Goal: Task Accomplishment & Management: Complete application form

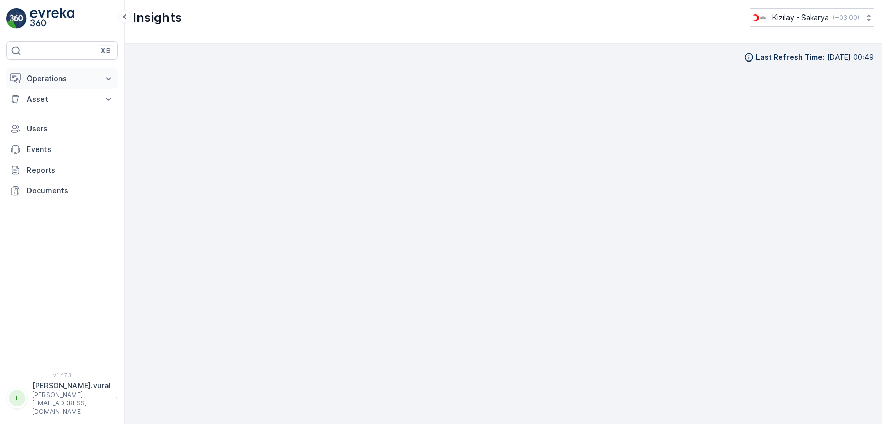
click at [70, 80] on p "Operations" at bounding box center [62, 78] width 70 height 10
click at [70, 69] on button "Operations" at bounding box center [62, 78] width 112 height 21
click at [70, 76] on p "Operations" at bounding box center [62, 78] width 70 height 10
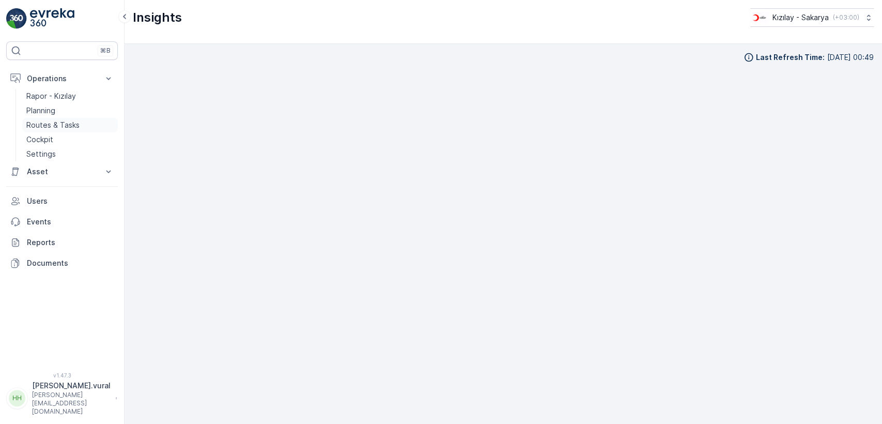
click at [77, 123] on p "Routes & Tasks" at bounding box center [52, 125] width 53 height 10
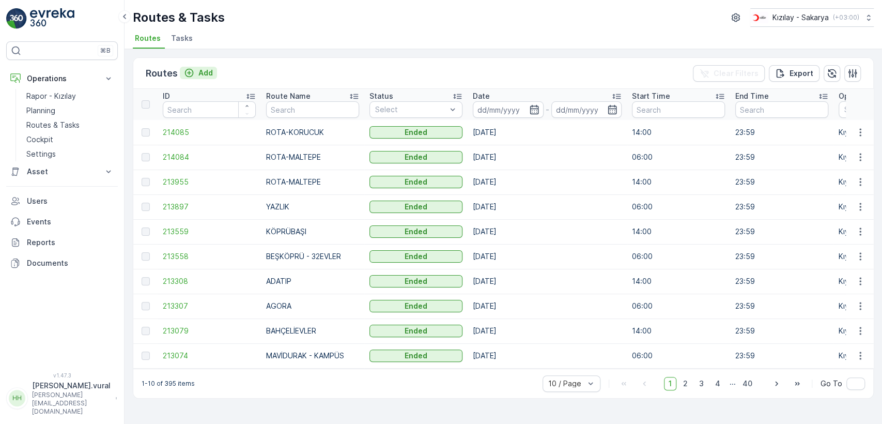
click at [196, 72] on div "Add" at bounding box center [198, 73] width 29 height 10
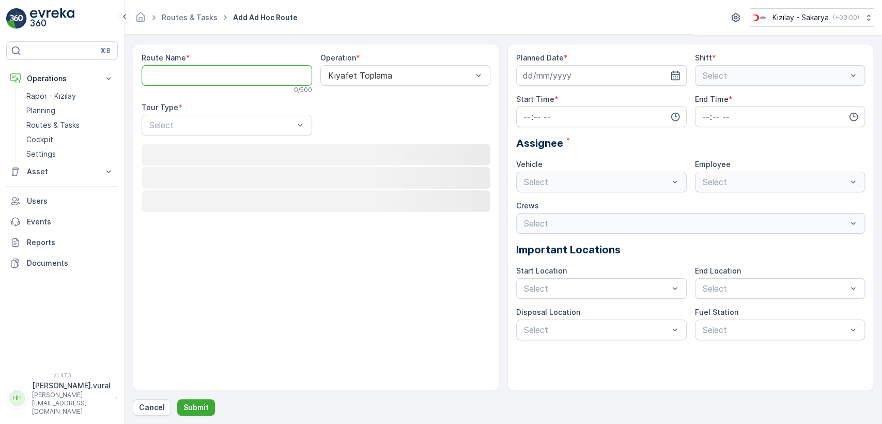
click at [196, 72] on Name "Route Name" at bounding box center [227, 75] width 170 height 21
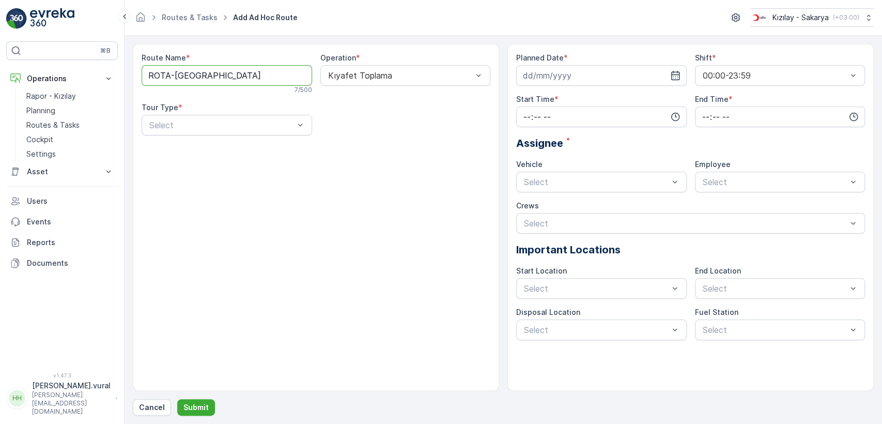
type Name "ROTA-CAMİLİ"
click at [219, 117] on div "Select" at bounding box center [227, 125] width 170 height 21
click at [197, 145] on div "Static" at bounding box center [227, 151] width 170 height 18
click at [355, 132] on div "Select" at bounding box center [405, 125] width 170 height 21
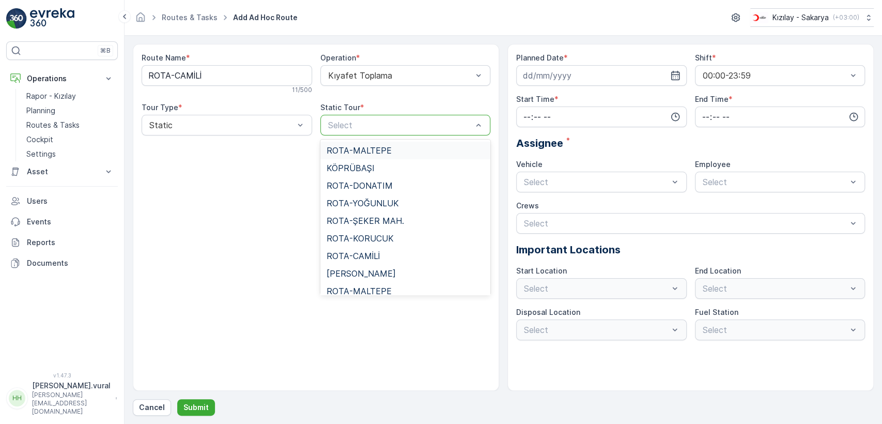
click at [355, 132] on div "Select" at bounding box center [405, 125] width 170 height 21
click at [390, 251] on div "ROTA-CAMİLİ" at bounding box center [406, 255] width 158 height 9
click at [389, 251] on div "Route Name * ROTA-CAMİLİ 11 / 500 Operation * Kıyafet Toplama Tour Type * Stati…" at bounding box center [316, 217] width 366 height 347
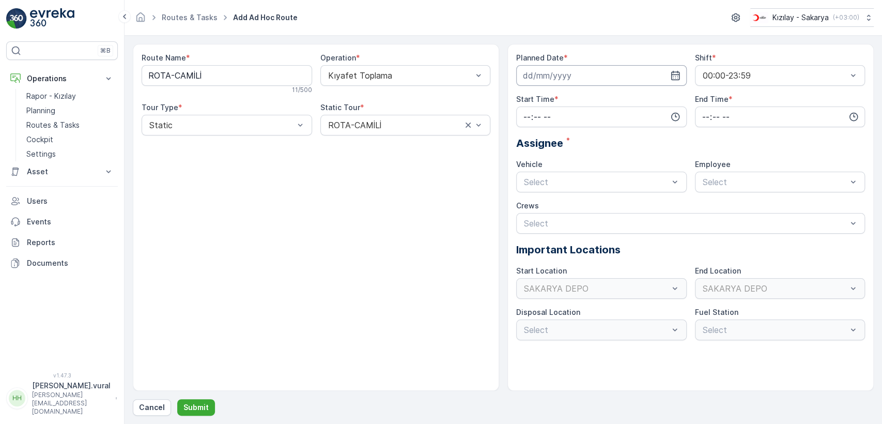
click at [558, 78] on input at bounding box center [601, 75] width 170 height 21
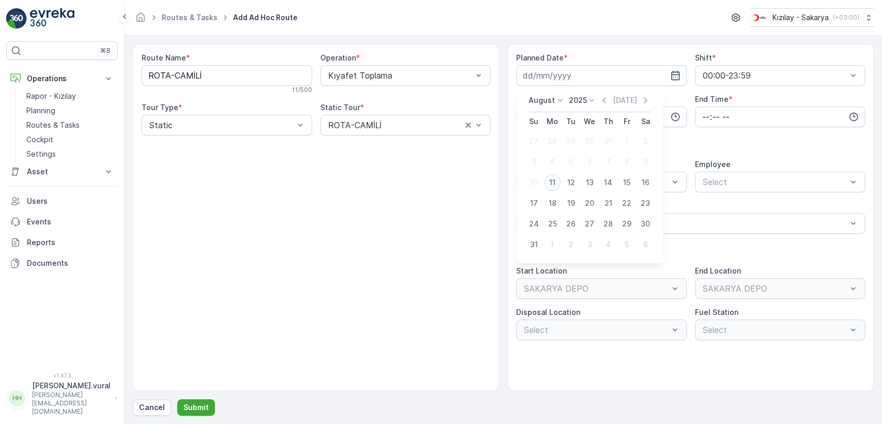
click at [550, 182] on div "11" at bounding box center [552, 182] width 17 height 17
click at [550, 182] on div at bounding box center [596, 181] width 147 height 9
type input "[DATE]"
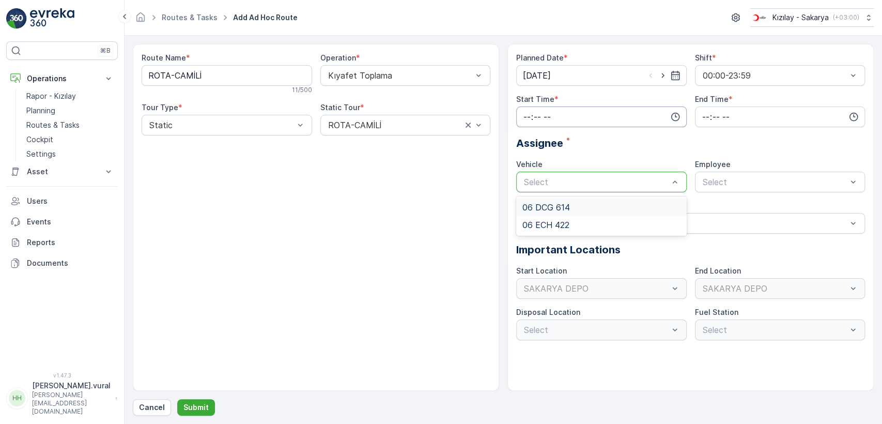
click at [558, 117] on input "time" at bounding box center [601, 116] width 170 height 21
click at [529, 217] on span "06" at bounding box center [526, 221] width 9 height 10
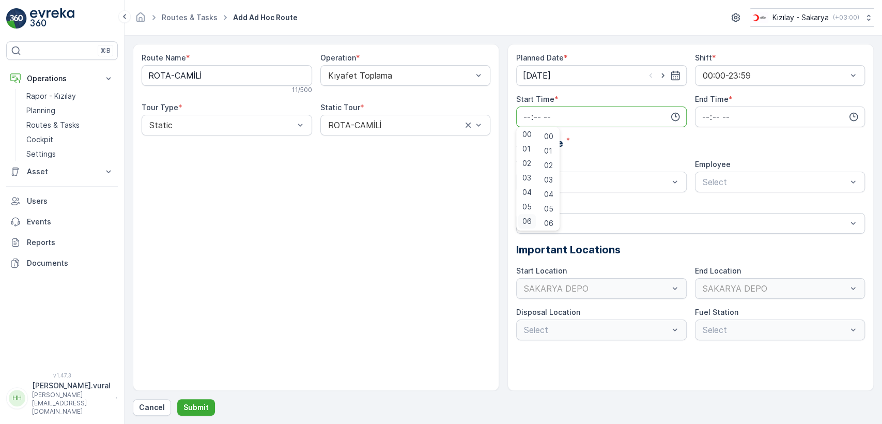
type input "06:00"
click at [762, 129] on div "Planned Date * [DATE] Shift * 00:00-23:59 Start Time * 06:00 00 01 02 03 04 05 …" at bounding box center [690, 196] width 349 height 287
click at [751, 115] on input "time" at bounding box center [780, 116] width 170 height 21
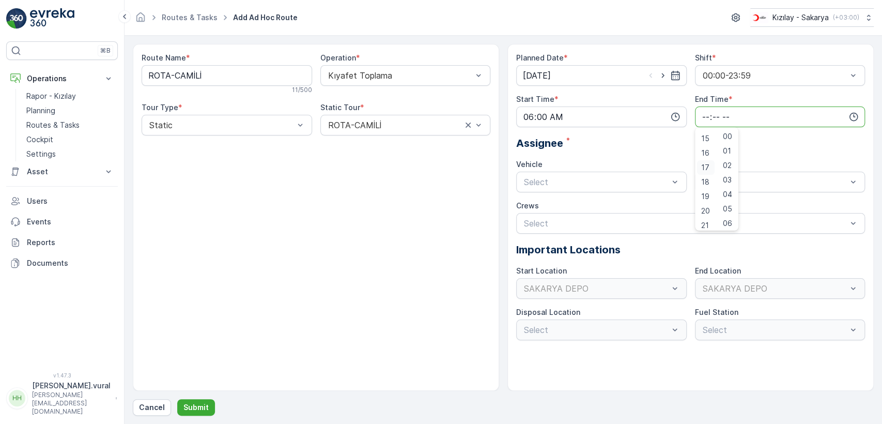
scroll to position [248, 0]
click at [707, 216] on span "23" at bounding box center [705, 221] width 8 height 10
click at [731, 220] on span "59" at bounding box center [727, 221] width 9 height 10
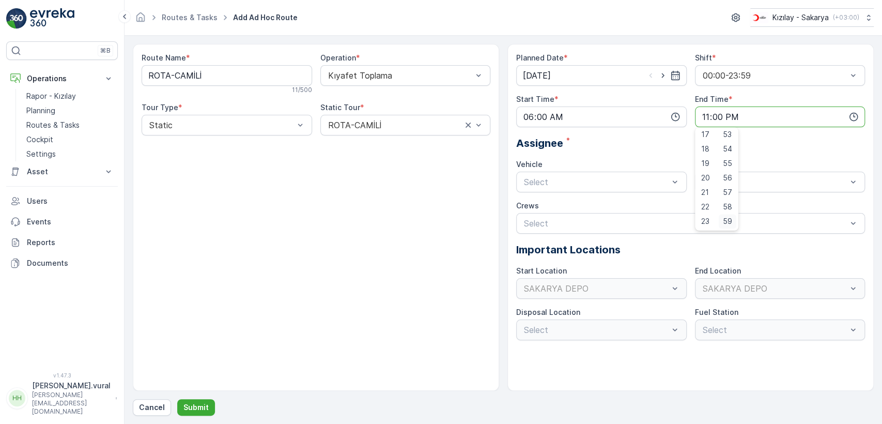
type input "23:59"
click at [598, 195] on div "Planned Date * [DATE] Shift * 00:00-23:59 Start Time * 06:00 End Time * 23:59 A…" at bounding box center [690, 196] width 349 height 287
click at [596, 193] on div "Planned Date * [DATE] Shift * 00:00-23:59 Start Time * 06:00 End Time * 23:59 A…" at bounding box center [690, 196] width 349 height 287
click at [574, 179] on div at bounding box center [596, 181] width 147 height 9
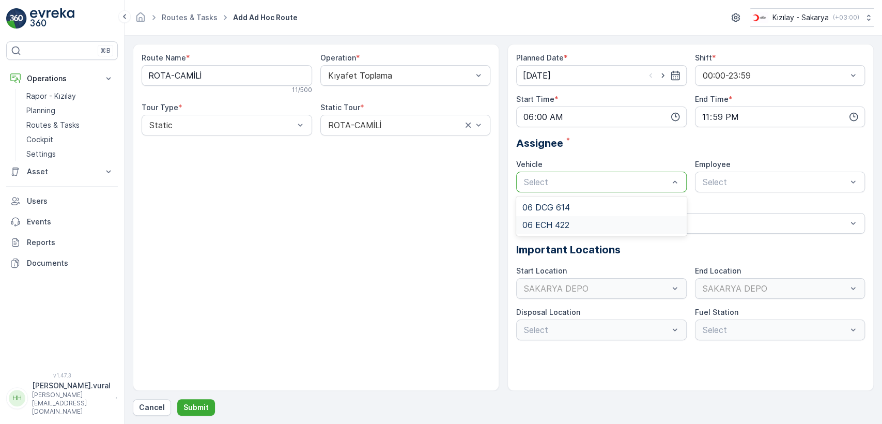
click at [557, 224] on span "06 ECH 422" at bounding box center [545, 224] width 47 height 9
click at [744, 184] on div at bounding box center [775, 181] width 147 height 9
click at [728, 207] on span "06ECH422" at bounding box center [722, 207] width 42 height 9
click at [728, 207] on div "Crews" at bounding box center [690, 205] width 349 height 10
click at [198, 412] on button "Submit" at bounding box center [196, 407] width 38 height 17
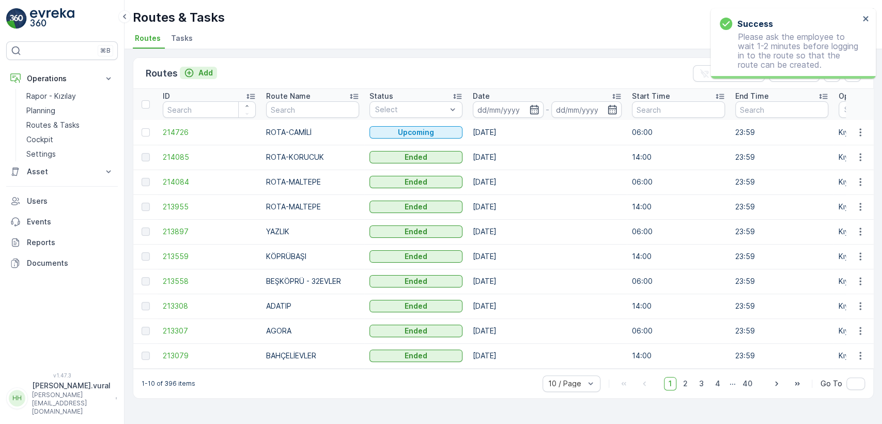
click at [211, 75] on p "Add" at bounding box center [205, 73] width 14 height 10
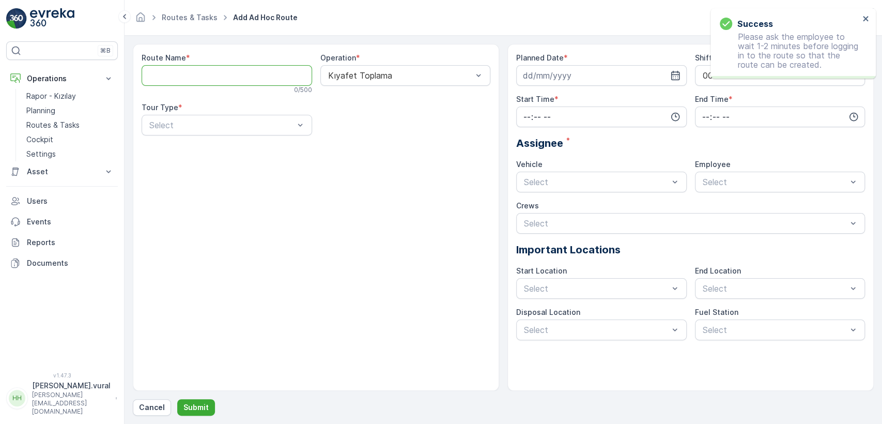
click at [209, 75] on Name "Route Name" at bounding box center [227, 75] width 170 height 21
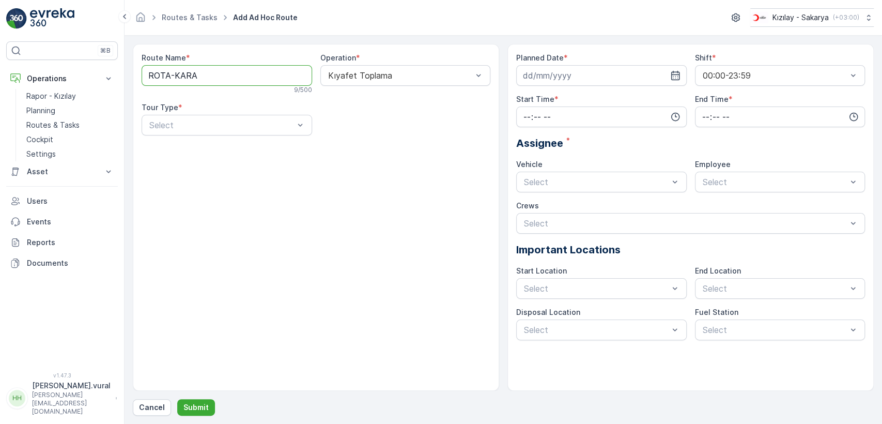
type Name "[PERSON_NAME]"
click at [217, 125] on div at bounding box center [221, 124] width 147 height 9
click at [203, 148] on div "Static" at bounding box center [227, 150] width 158 height 9
click at [352, 129] on div at bounding box center [400, 124] width 147 height 9
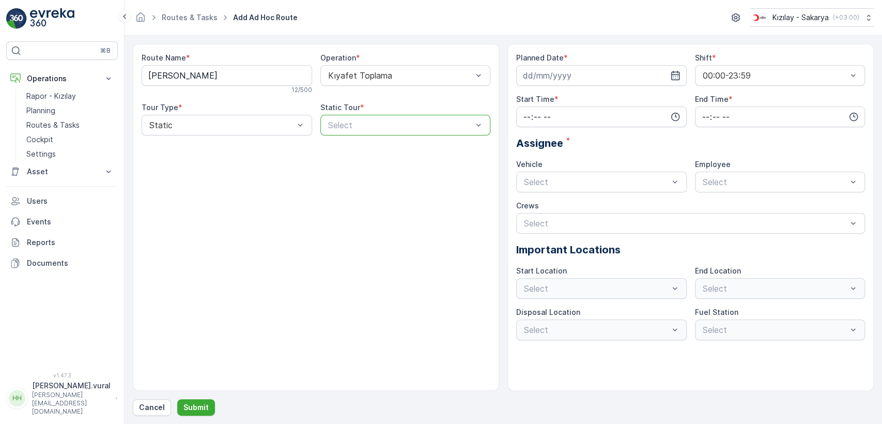
click at [351, 129] on div at bounding box center [400, 124] width 147 height 9
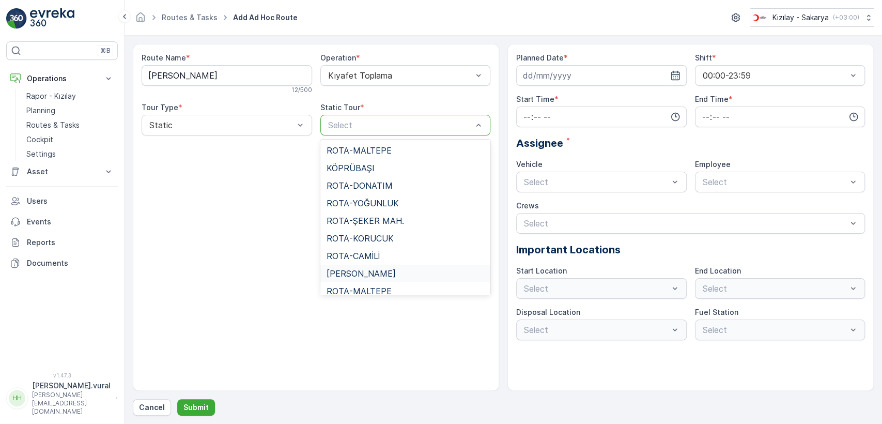
click at [387, 270] on span "[PERSON_NAME]" at bounding box center [361, 273] width 69 height 9
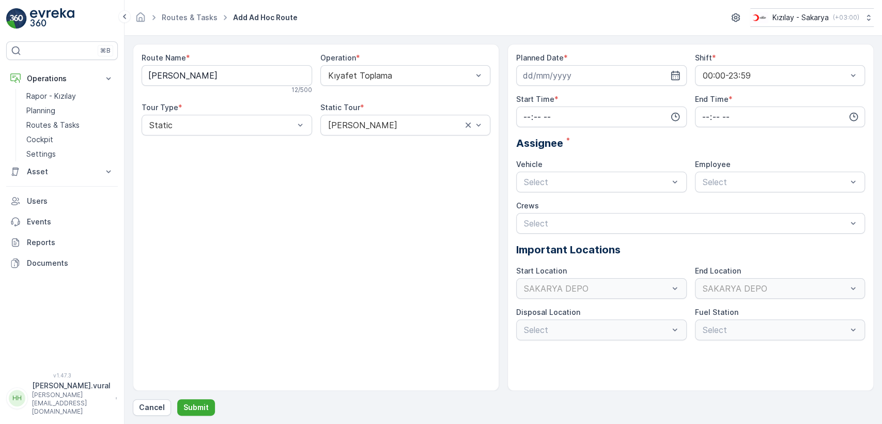
click at [542, 128] on div "Planned Date * Shift * 00:00-23:59 Start Time * End Time * Assignee * Vehicle S…" at bounding box center [690, 196] width 349 height 287
click at [558, 85] on input at bounding box center [601, 75] width 170 height 21
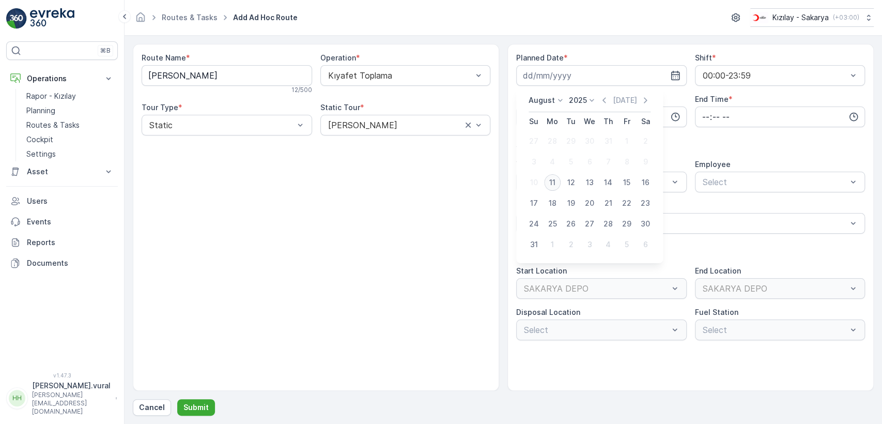
click at [556, 180] on div "11" at bounding box center [552, 182] width 17 height 17
type input "[DATE]"
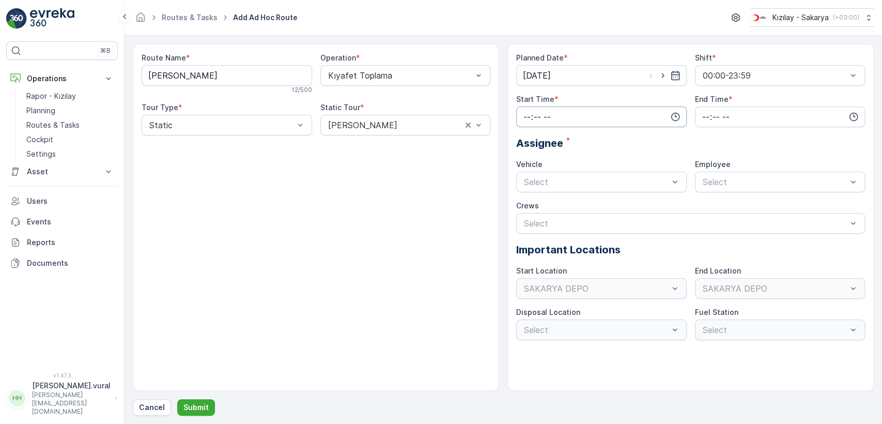
click at [567, 110] on input "time" at bounding box center [601, 116] width 170 height 21
click at [523, 219] on span "06" at bounding box center [526, 221] width 9 height 10
type input "06:00"
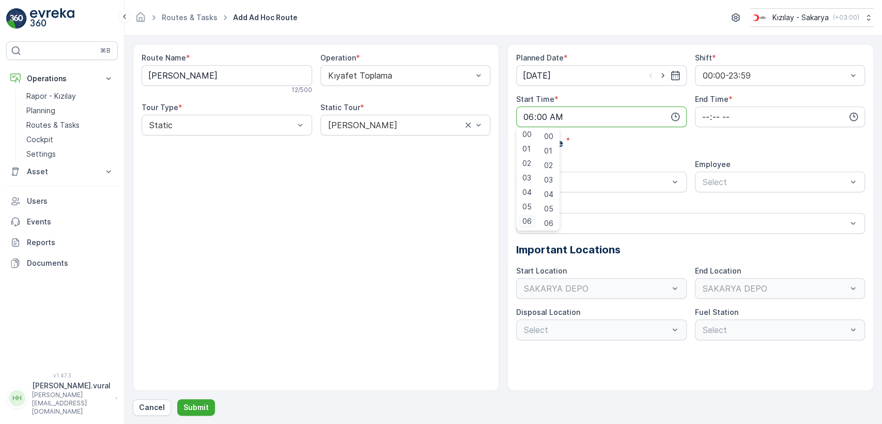
click at [523, 219] on span "06" at bounding box center [526, 221] width 9 height 10
click at [733, 114] on input "time" at bounding box center [780, 116] width 170 height 21
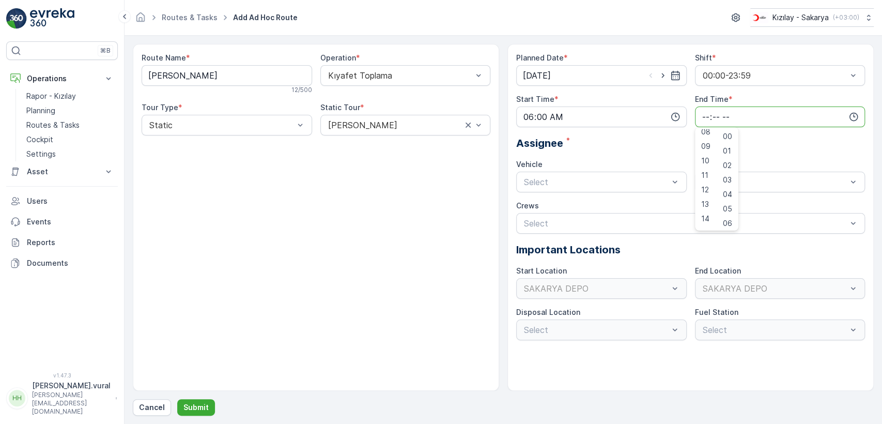
scroll to position [248, 0]
click at [705, 224] on span "23" at bounding box center [705, 221] width 8 height 10
click at [730, 222] on span "59" at bounding box center [727, 221] width 9 height 10
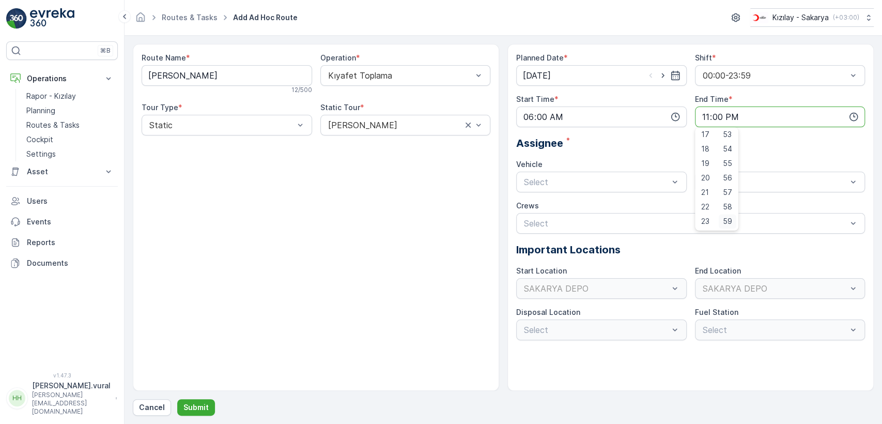
click at [730, 222] on div at bounding box center [685, 223] width 325 height 9
type input "23:59"
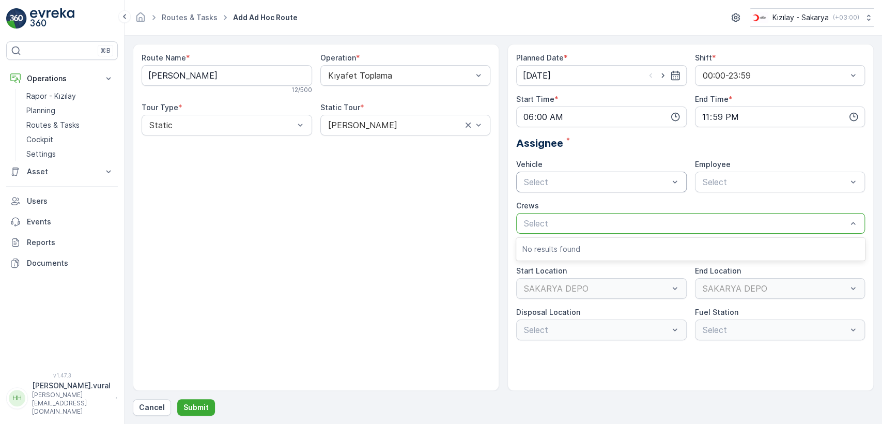
click at [572, 190] on div "Select" at bounding box center [601, 182] width 170 height 21
click at [565, 220] on span "06 ECH 422" at bounding box center [545, 224] width 47 height 9
click at [565, 220] on div at bounding box center [685, 223] width 325 height 9
click at [708, 181] on div at bounding box center [775, 181] width 147 height 9
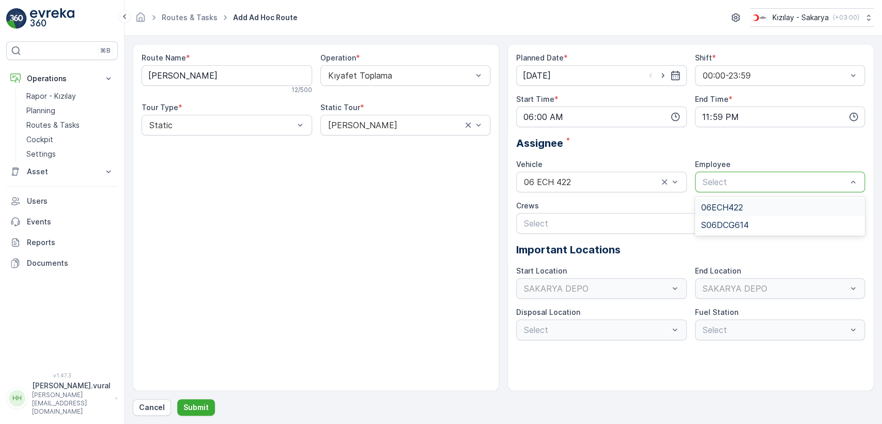
click at [708, 181] on div at bounding box center [775, 181] width 147 height 9
click at [712, 183] on div at bounding box center [775, 181] width 147 height 9
click at [715, 184] on div at bounding box center [775, 181] width 147 height 9
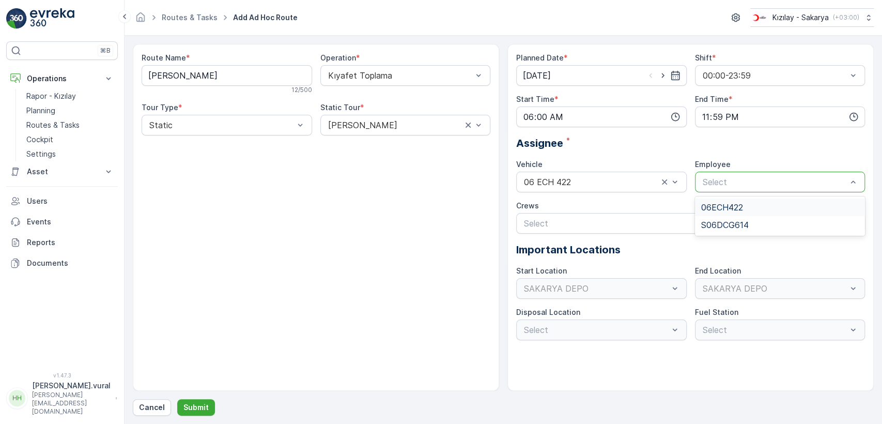
click at [718, 179] on div at bounding box center [775, 181] width 147 height 9
click at [719, 192] on div "Planned Date * [DATE] Shift * 00:00-23:59 Start Time * 06:00 End Time * 23:59 A…" at bounding box center [690, 196] width 349 height 287
click at [720, 187] on p "Select" at bounding box center [775, 182] width 145 height 12
click at [726, 187] on p "Select" at bounding box center [775, 182] width 145 height 12
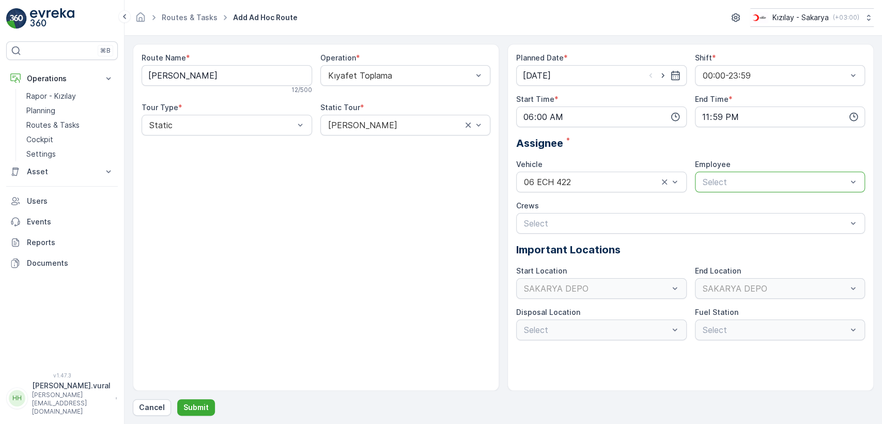
click at [726, 187] on p "Select" at bounding box center [775, 182] width 145 height 12
click at [727, 192] on div "Planned Date * [DATE] Shift * 00:00-23:59 Start Time * 06:00 End Time * 23:59 A…" at bounding box center [690, 196] width 349 height 287
click at [730, 185] on div at bounding box center [775, 181] width 147 height 9
click at [730, 196] on div "06ECH422 S06DCG614" at bounding box center [780, 215] width 170 height 39
click at [730, 199] on div "06ECH422" at bounding box center [780, 207] width 170 height 18
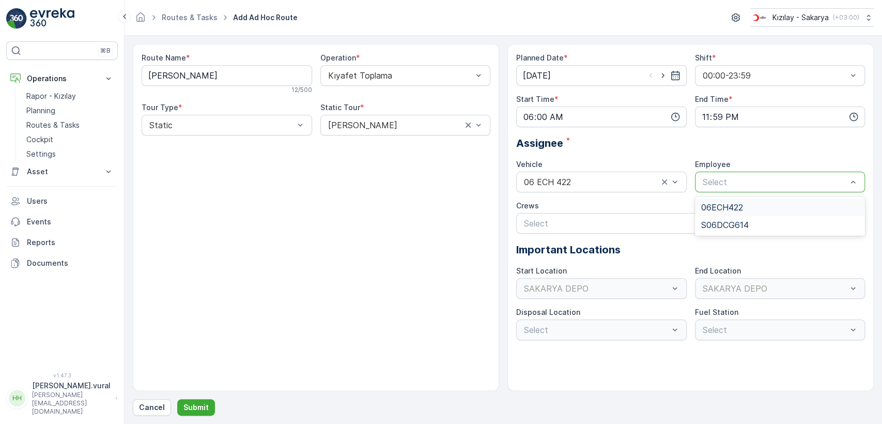
click at [730, 199] on div "Planned Date * [DATE] Shift * 00:00-23:59 Start Time * 06:00 End Time * 23:59 A…" at bounding box center [690, 196] width 349 height 287
click at [209, 407] on button "Submit" at bounding box center [196, 407] width 38 height 17
